Goal: Browse casually: Explore the website without a specific task or goal

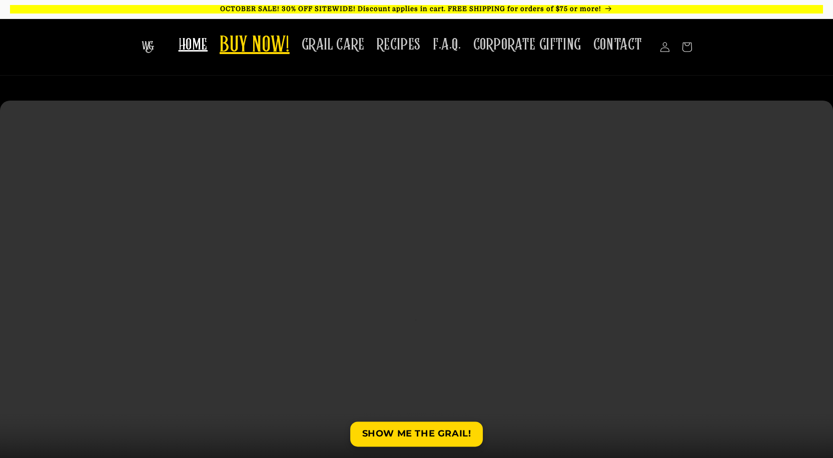
click at [269, 51] on span "BUY NOW!" at bounding box center [255, 46] width 70 height 28
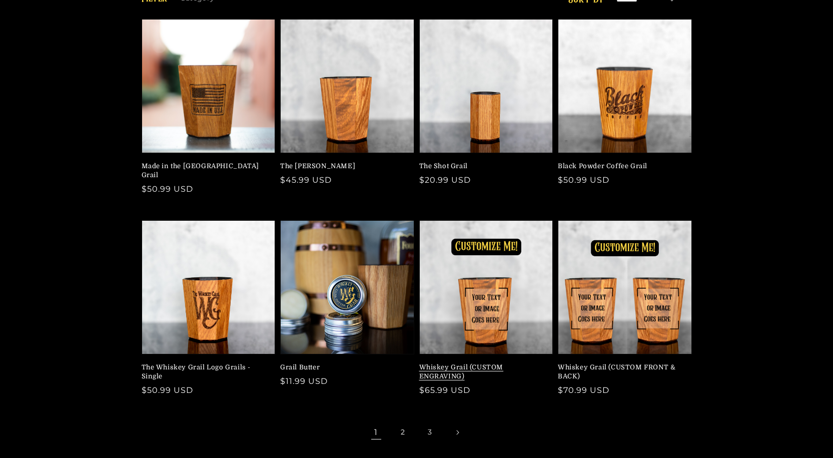
scroll to position [150, 0]
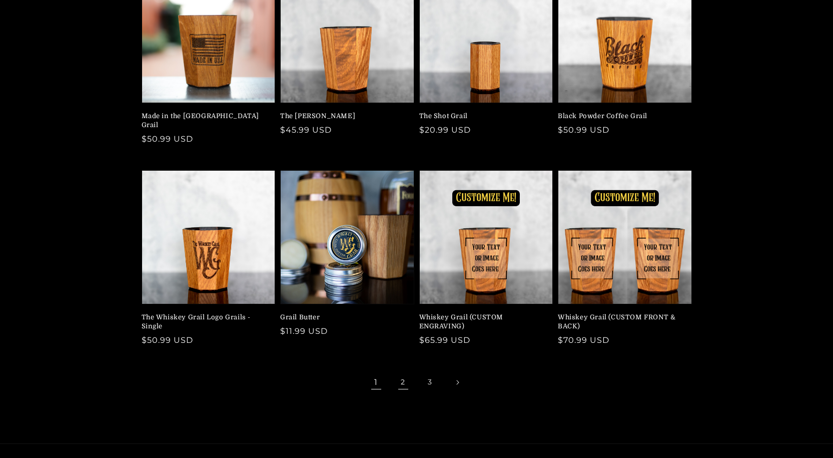
click at [399, 373] on link "2" at bounding box center [403, 382] width 22 height 22
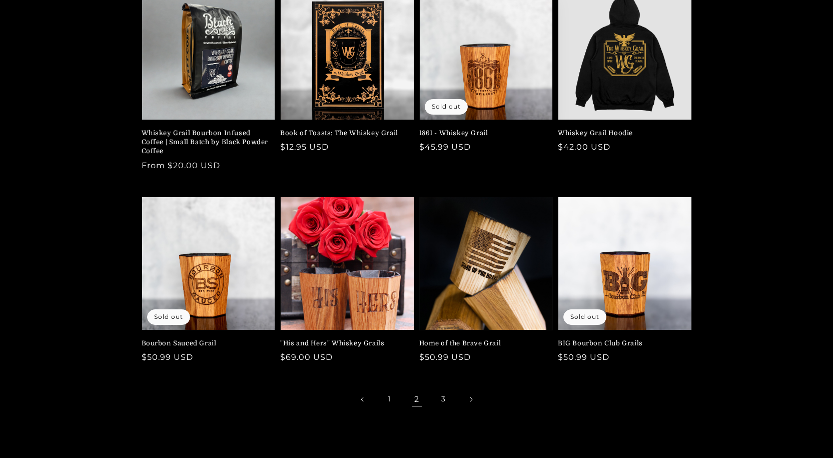
scroll to position [150, 0]
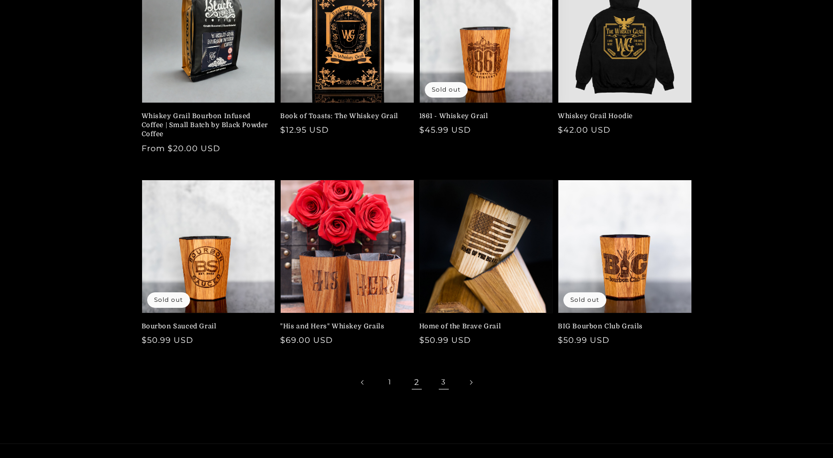
click at [442, 380] on link "3" at bounding box center [444, 382] width 22 height 22
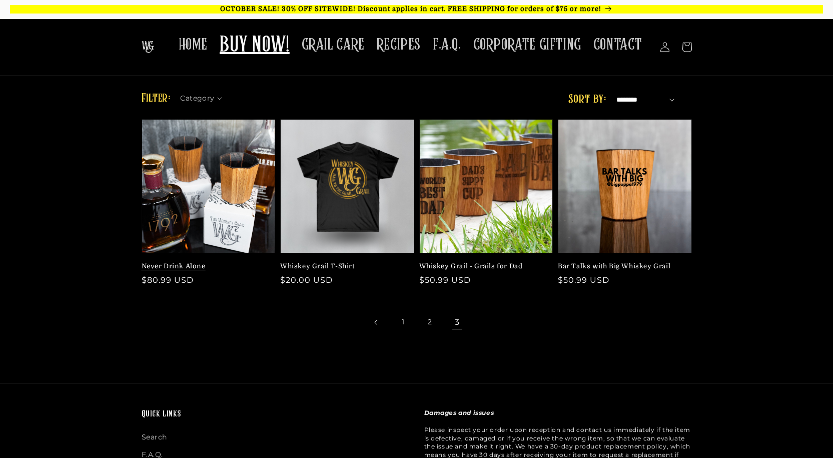
click at [204, 271] on link "Never Drink Alone" at bounding box center [206, 266] width 128 height 9
click at [408, 324] on link "1" at bounding box center [403, 322] width 22 height 22
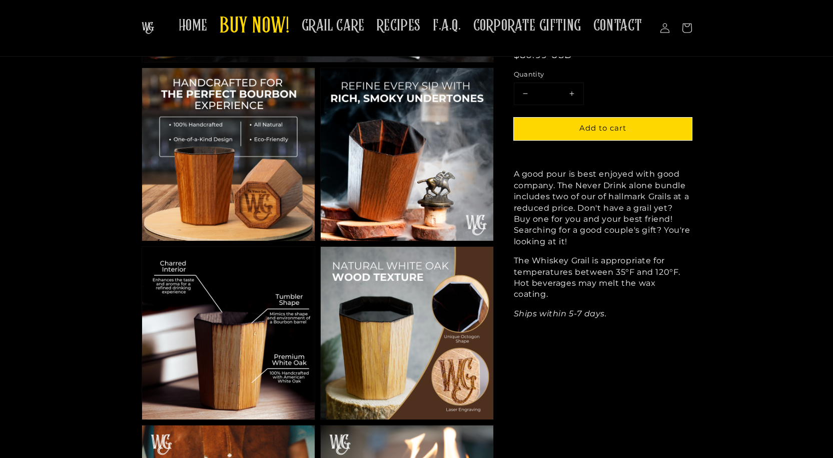
scroll to position [200, 0]
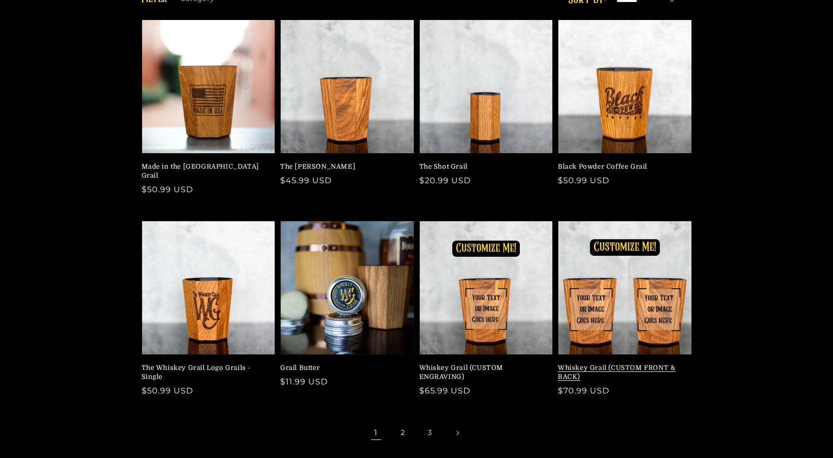
scroll to position [100, 0]
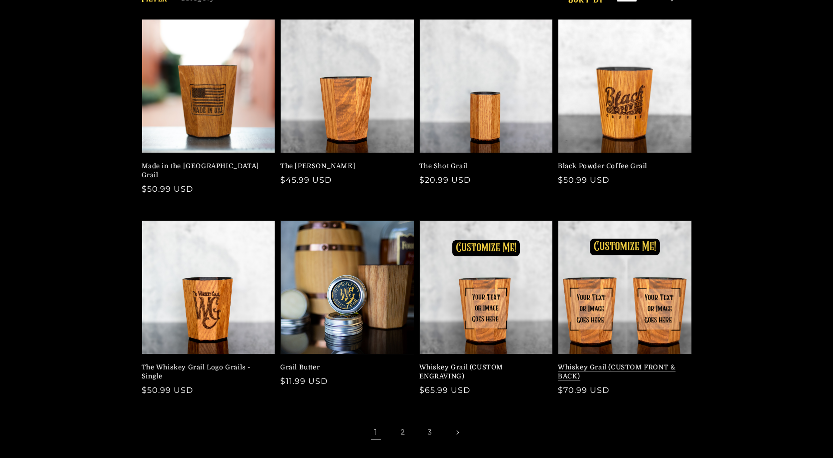
click at [669, 363] on link "Whiskey Grail (CUSTOM FRONT & BACK)" at bounding box center [622, 372] width 128 height 18
click at [431, 425] on link "3" at bounding box center [430, 432] width 22 height 22
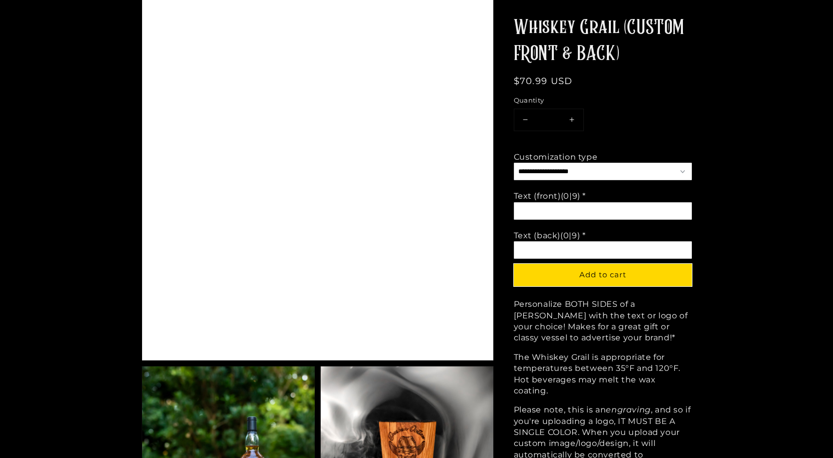
scroll to position [150, 0]
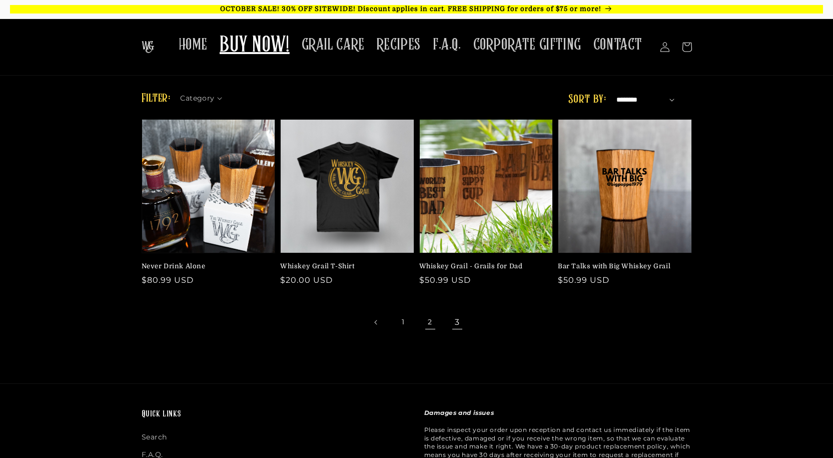
click at [435, 324] on link "2" at bounding box center [430, 322] width 22 height 22
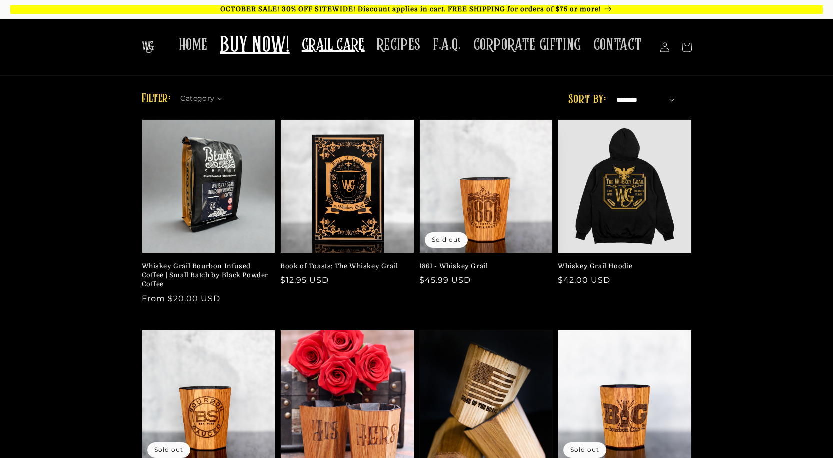
click at [346, 51] on span "GRAIL CARE" at bounding box center [333, 45] width 63 height 20
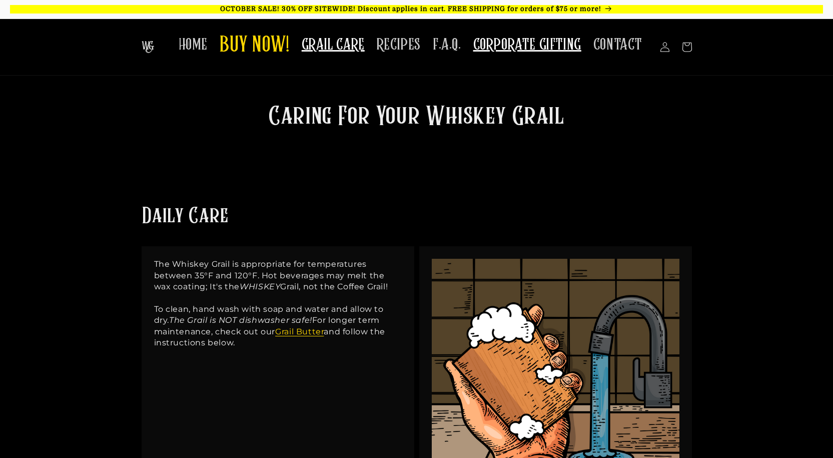
click at [518, 51] on span "CORPORATE GIFTING" at bounding box center [528, 45] width 108 height 20
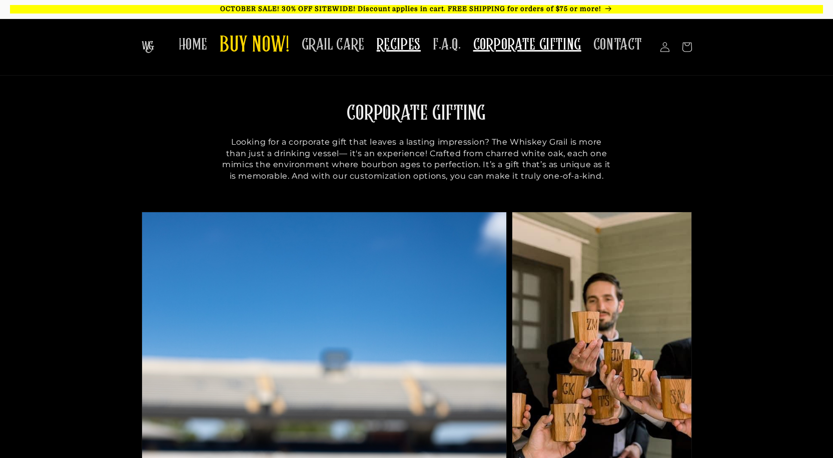
click at [398, 54] on span "RECIPES" at bounding box center [399, 45] width 44 height 20
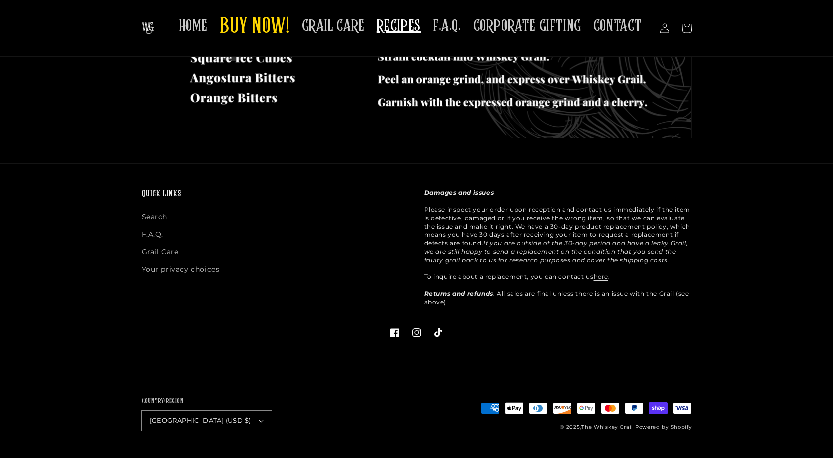
scroll to position [574, 0]
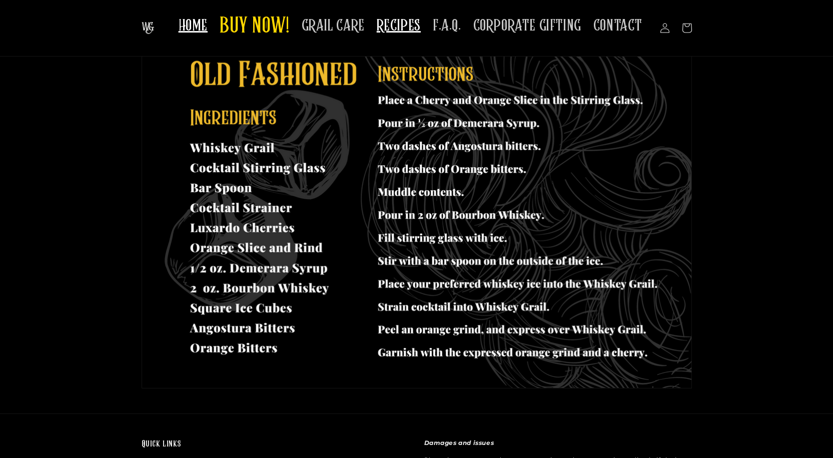
click at [194, 29] on span "HOME" at bounding box center [193, 26] width 29 height 20
